Goal: Task Accomplishment & Management: Manage account settings

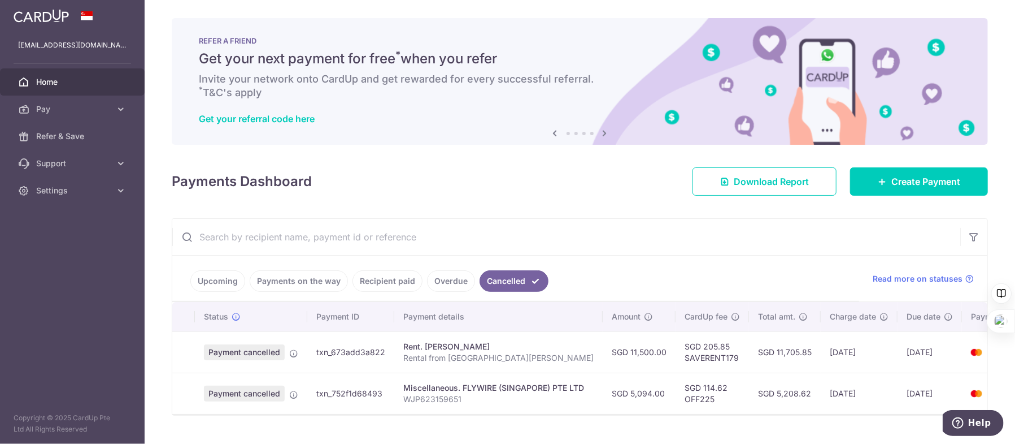
click at [221, 277] on link "Upcoming" at bounding box center [217, 280] width 55 height 21
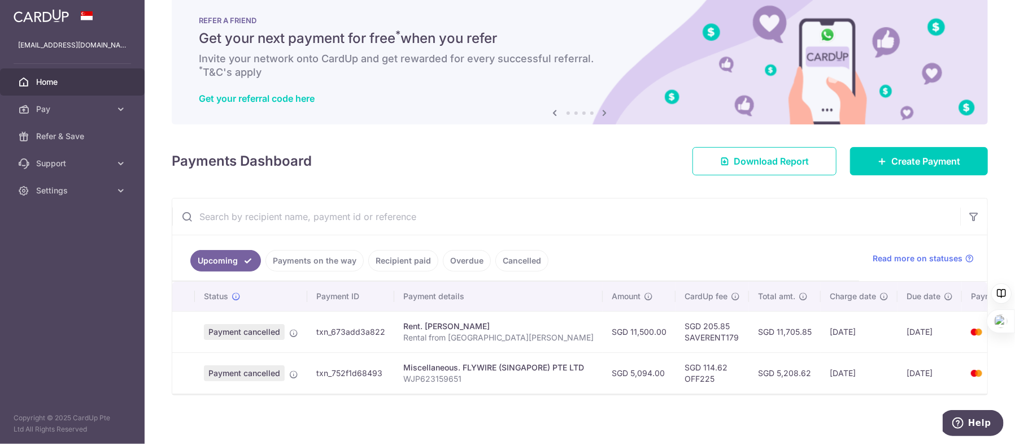
scroll to position [29, 0]
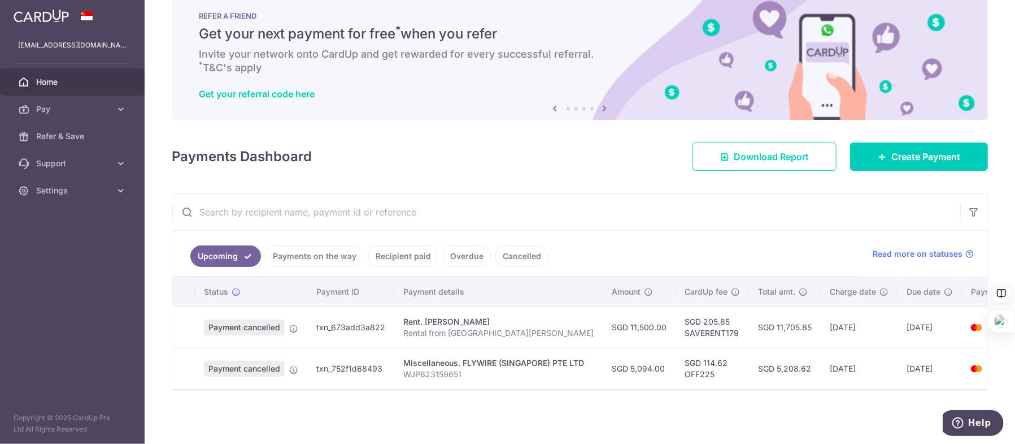
click at [224, 248] on link "Upcoming" at bounding box center [225, 255] width 71 height 21
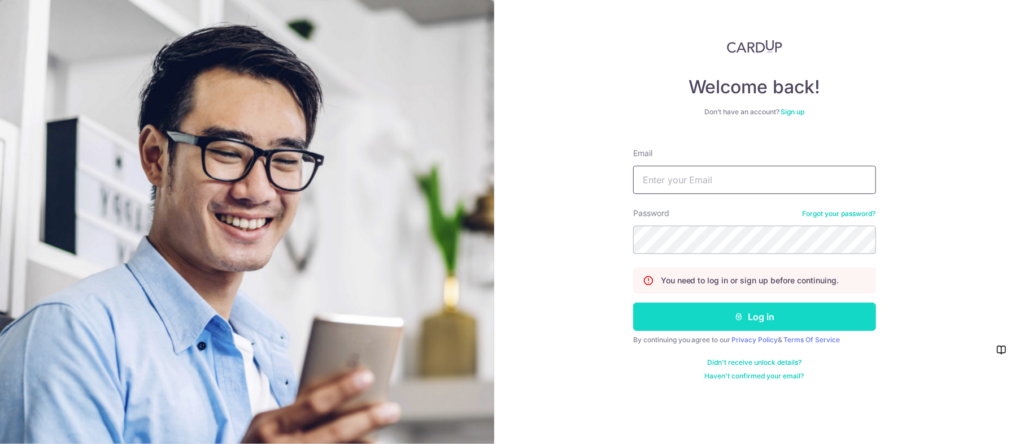
type input "[EMAIL_ADDRESS][DOMAIN_NAME]"
click at [745, 320] on button "Log in" at bounding box center [754, 316] width 243 height 28
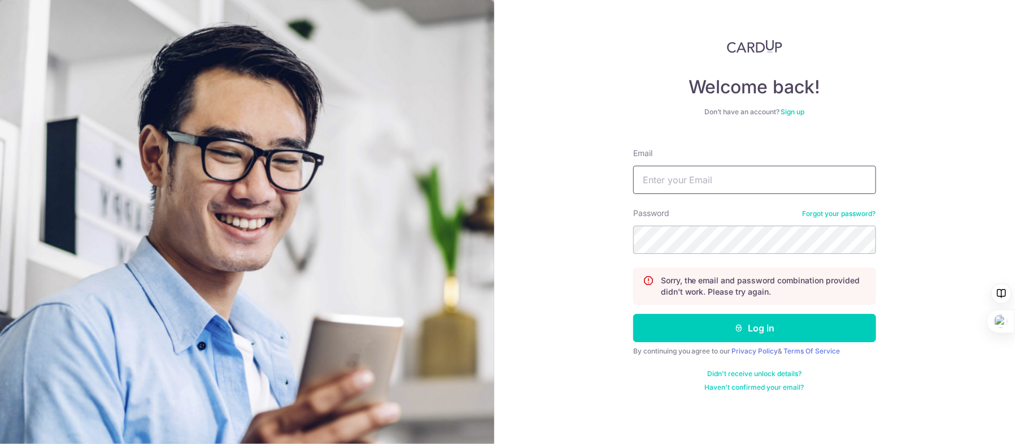
type input "Kywong@post.com"
click at [591, 386] on div "Welcome back! Don’t have an account? Sign up Email Kywong@post.com Password For…" at bounding box center [754, 222] width 521 height 444
click at [601, 240] on div "Welcome back! Don’t have an account? Sign up Email Kywong@post.com Password For…" at bounding box center [754, 222] width 521 height 444
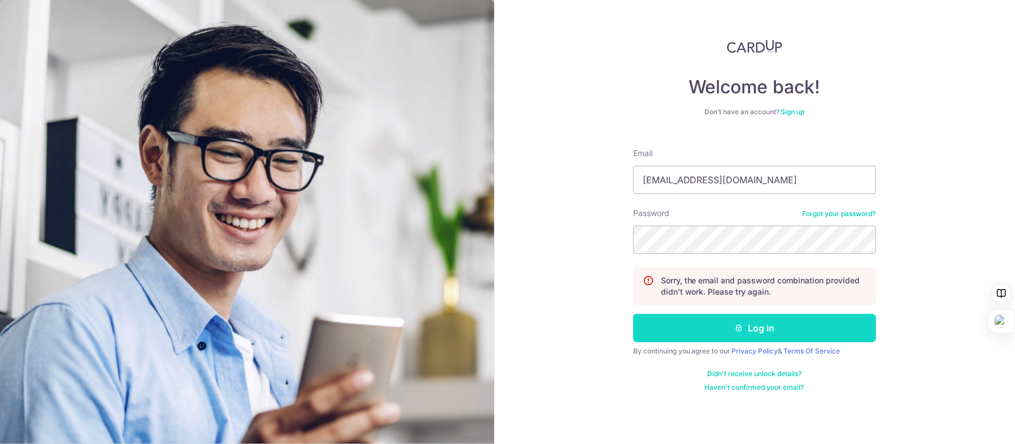
click at [688, 332] on button "Log in" at bounding box center [754, 328] width 243 height 28
drag, startPoint x: 647, startPoint y: 182, endPoint x: 657, endPoint y: 185, distance: 9.7
click at [647, 182] on input "[EMAIL_ADDRESS][DOMAIN_NAME]" at bounding box center [754, 180] width 243 height 28
type input "kywong@post.com"
click at [929, 238] on div "Welcome back! Don’t have an account? Sign up Email kywong@post.com Password For…" at bounding box center [754, 222] width 521 height 444
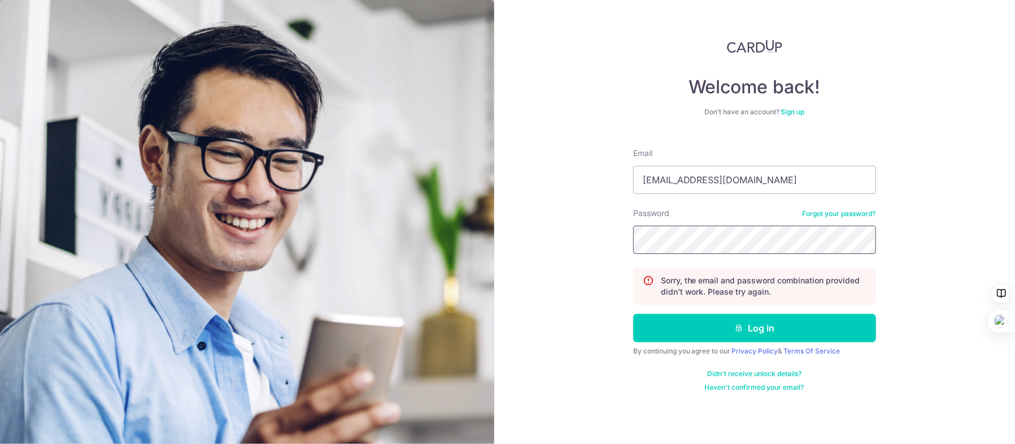
click at [605, 245] on div "Welcome back! Don’t have an account? Sign up Email kywong@post.com Password For…" at bounding box center [754, 222] width 521 height 444
click at [860, 326] on button "Log in" at bounding box center [754, 328] width 243 height 28
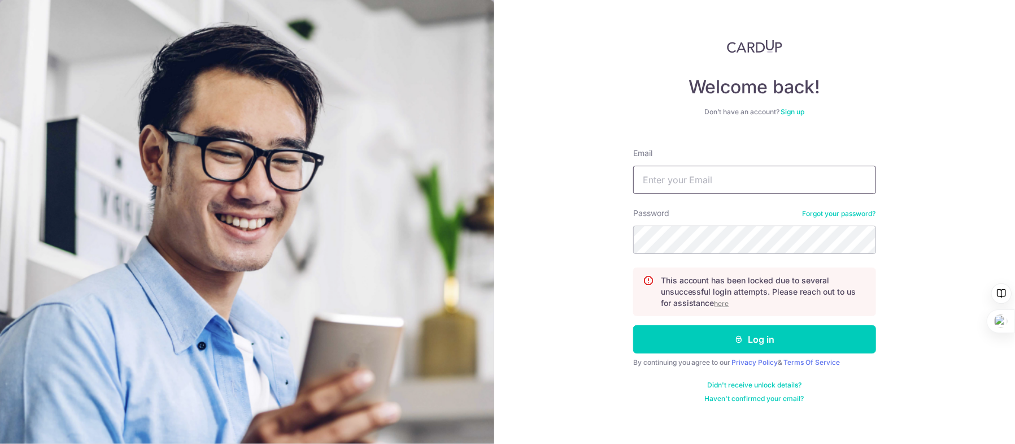
type input "[EMAIL_ADDRESS][DOMAIN_NAME]"
click at [863, 214] on link "Forgot your password?" at bounding box center [839, 213] width 73 height 9
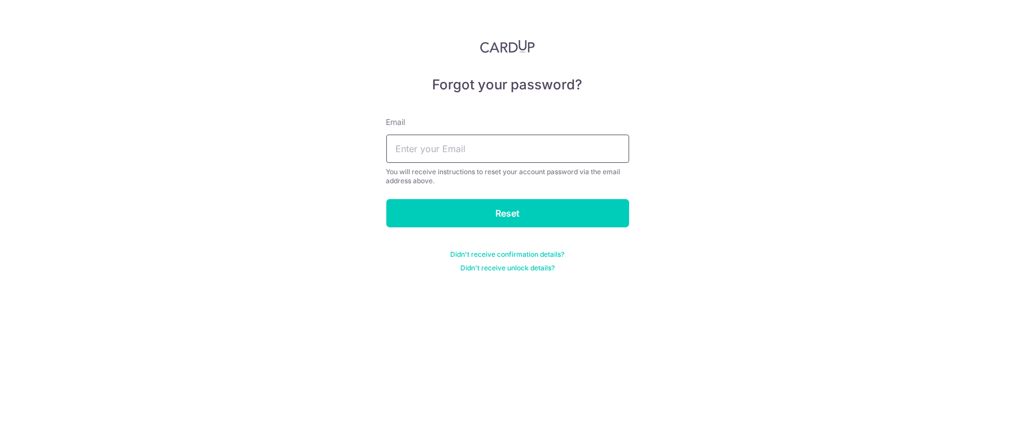
click at [563, 154] on input "text" at bounding box center [507, 148] width 243 height 28
type input "Kywong@post.com"
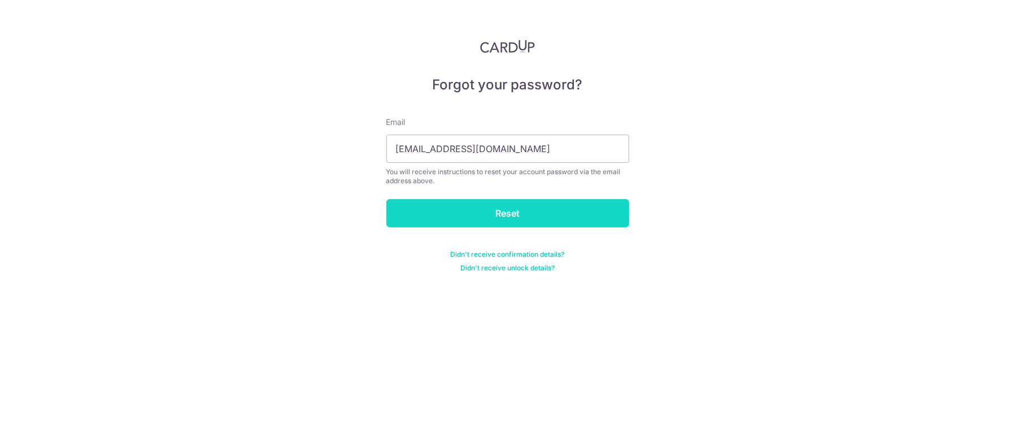
click at [575, 212] on input "Reset" at bounding box center [507, 213] width 243 height 28
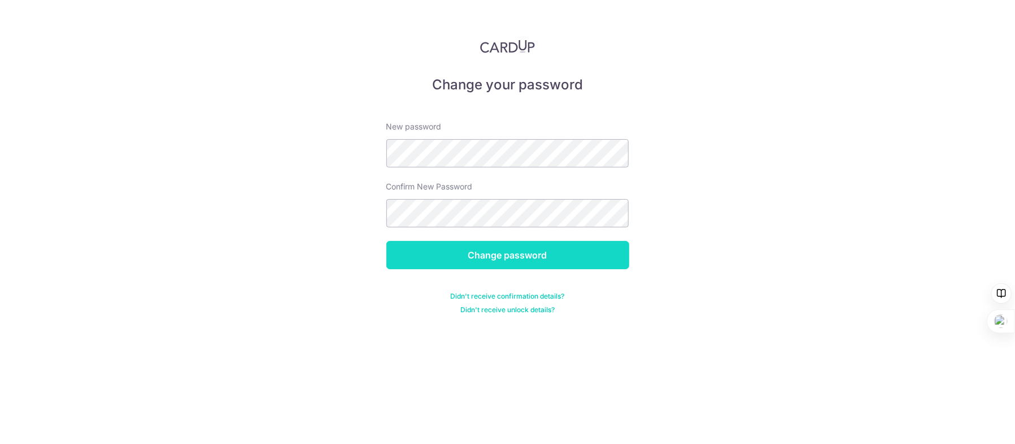
click at [610, 264] on input "Change password" at bounding box center [507, 255] width 243 height 28
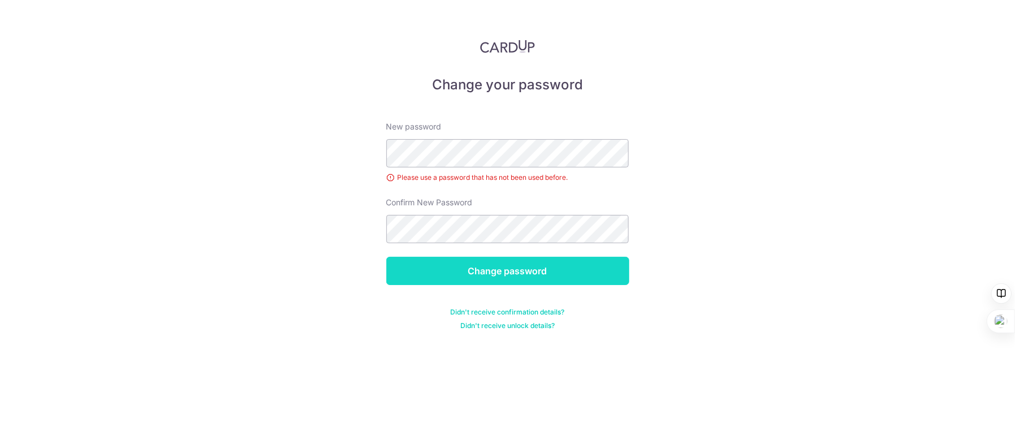
click at [592, 271] on input "Change password" at bounding box center [507, 271] width 243 height 28
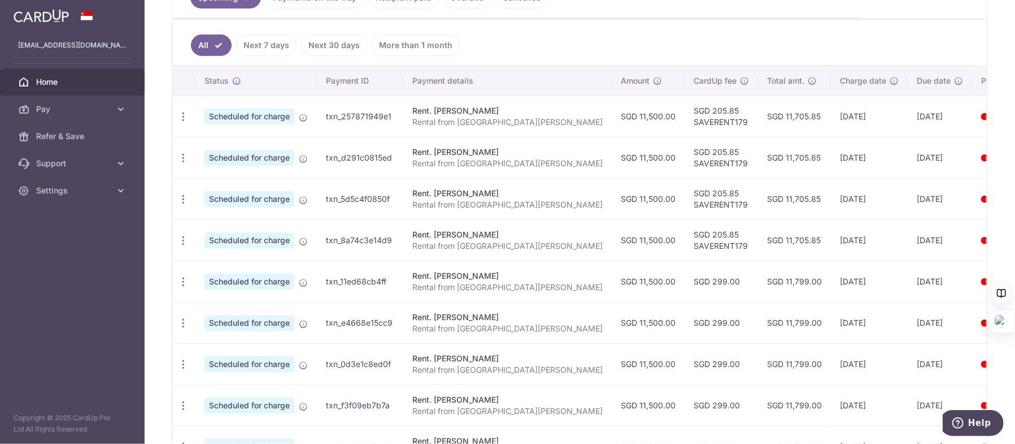
scroll to position [339, 0]
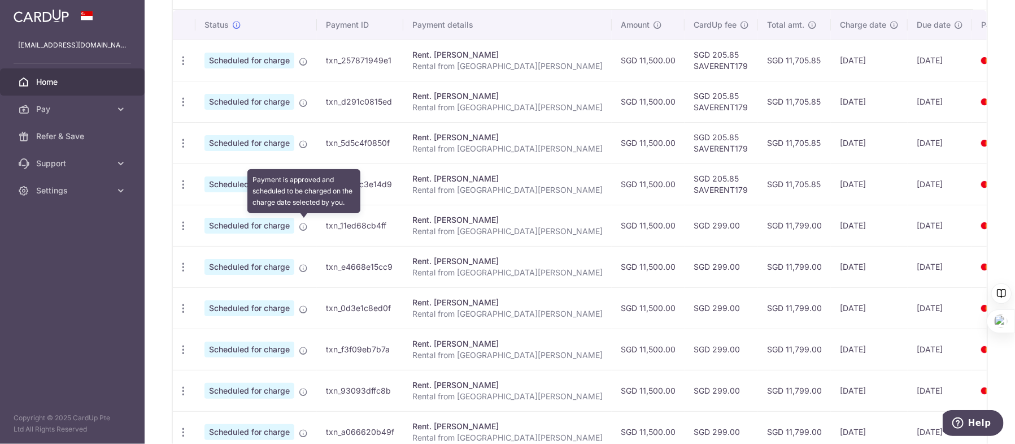
click at [306, 226] on icon at bounding box center [303, 226] width 9 height 9
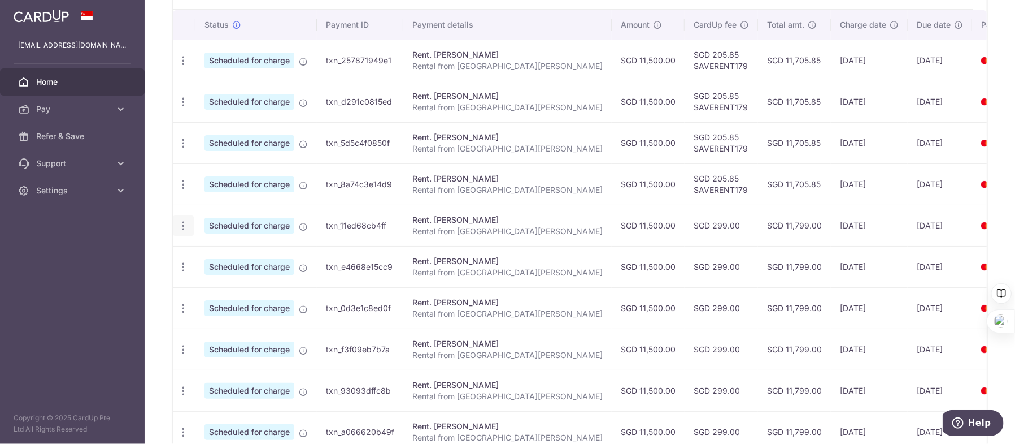
click at [182, 224] on icon "button" at bounding box center [183, 226] width 12 height 12
click at [254, 254] on span "Update payment" at bounding box center [243, 257] width 77 height 14
radio input "true"
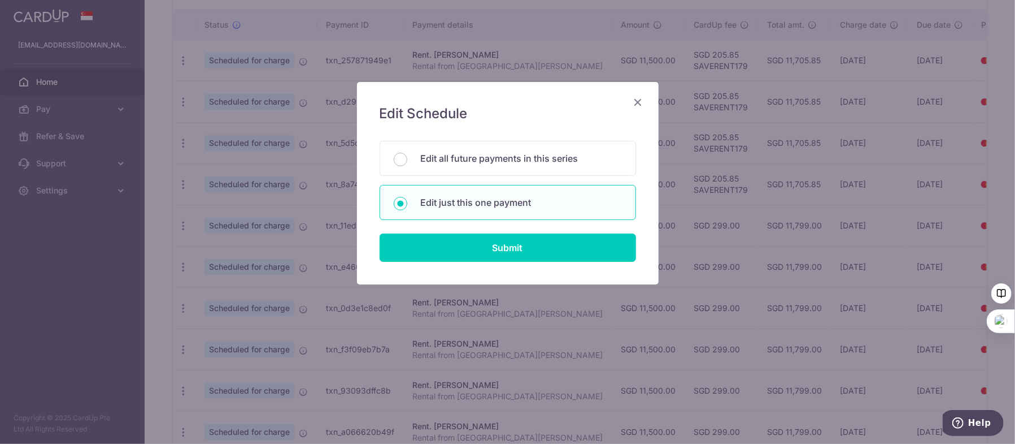
click at [641, 101] on icon "Close" at bounding box center [639, 102] width 14 height 14
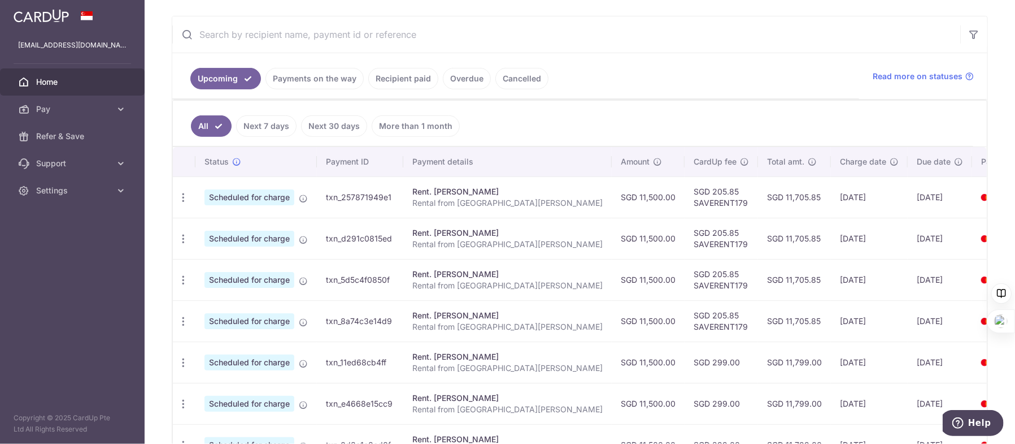
scroll to position [113, 0]
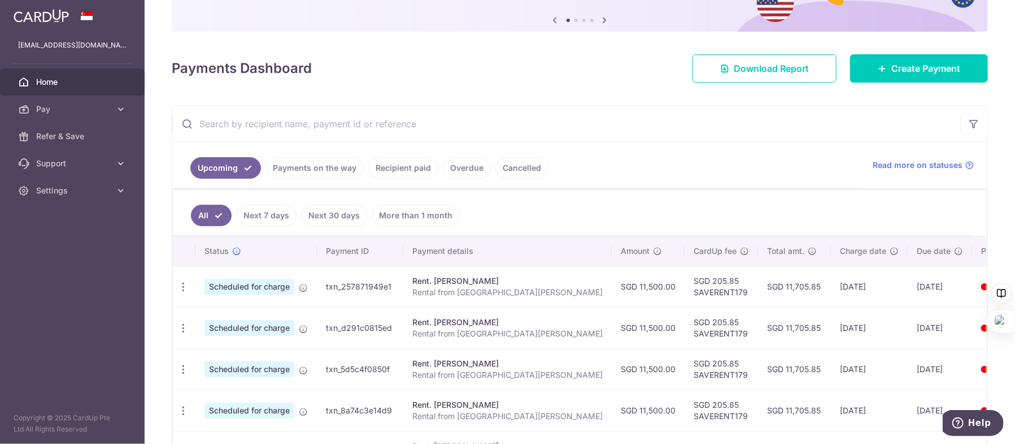
click at [399, 168] on link "Recipient paid" at bounding box center [403, 167] width 70 height 21
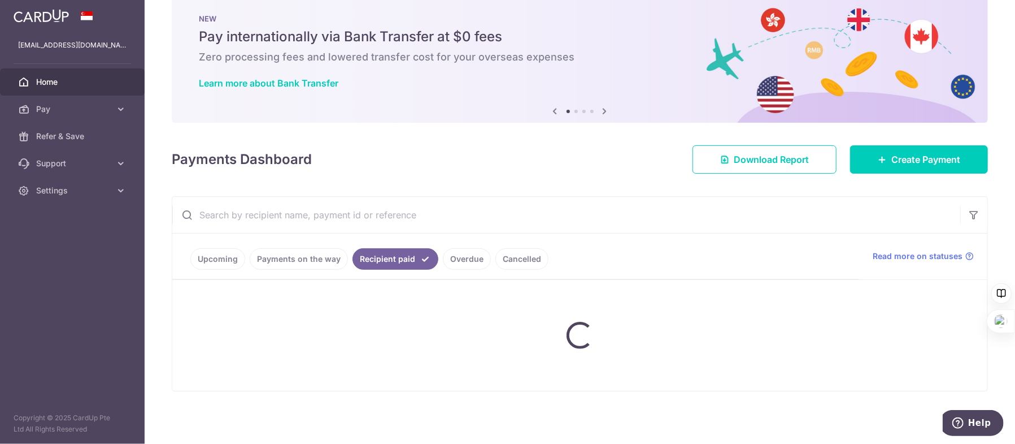
scroll to position [71, 0]
